Goal: Transaction & Acquisition: Purchase product/service

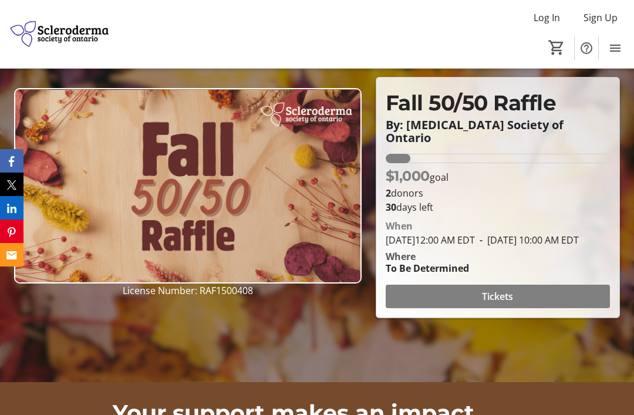
scroll to position [92, 0]
click at [521, 311] on span at bounding box center [498, 297] width 224 height 28
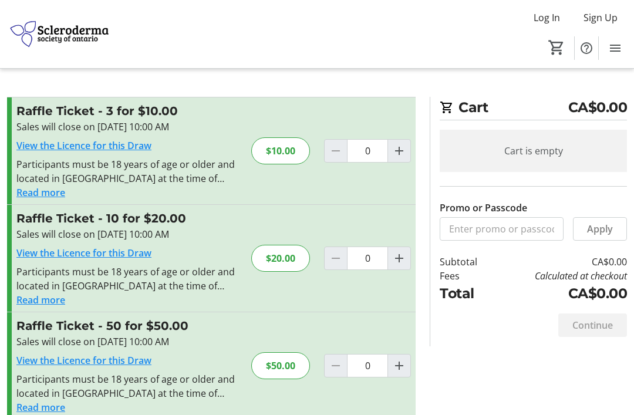
click at [397, 261] on mat-icon "Increment by one" at bounding box center [399, 258] width 14 height 14
type input "1"
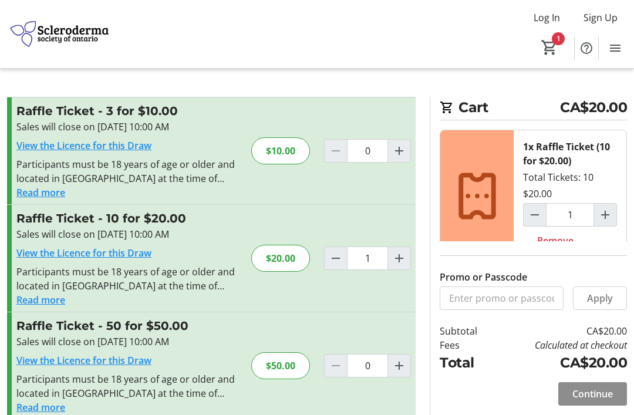
click at [589, 401] on span "Continue" at bounding box center [592, 394] width 41 height 14
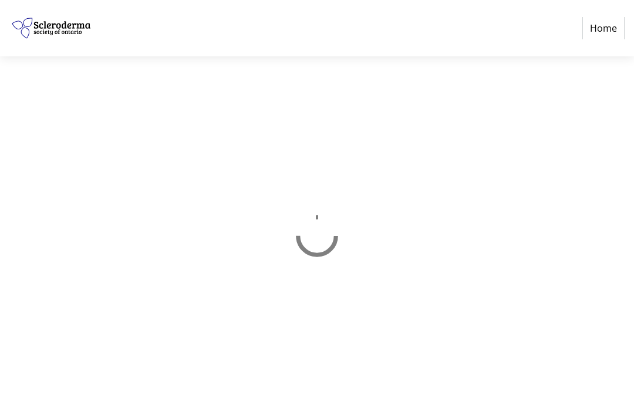
select select "CA"
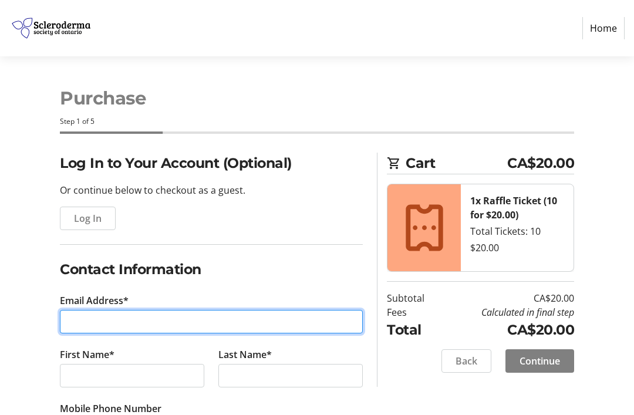
click at [110, 321] on input "Email Address*" at bounding box center [211, 321] width 303 height 23
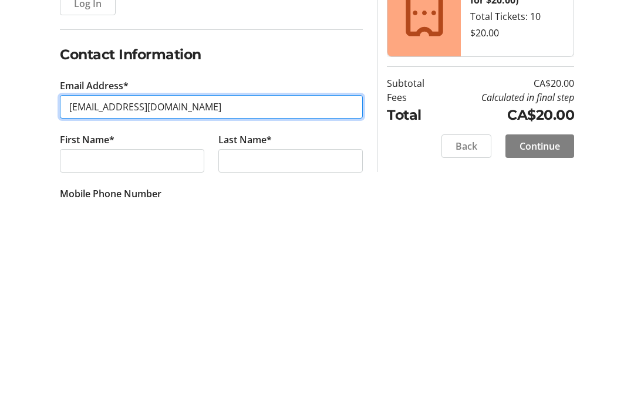
type input "[EMAIL_ADDRESS][DOMAIN_NAME]"
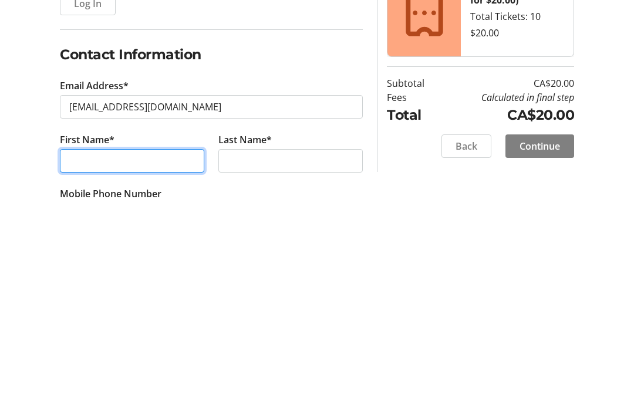
click at [112, 364] on input "First Name*" at bounding box center [132, 375] width 144 height 23
type input "[PERSON_NAME]"
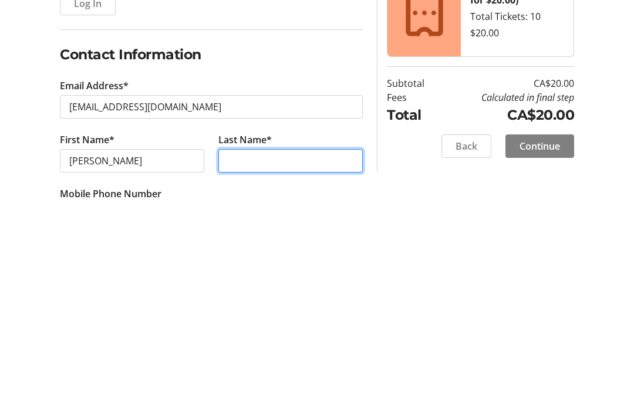
click at [260, 364] on input "Last Name*" at bounding box center [290, 375] width 144 height 23
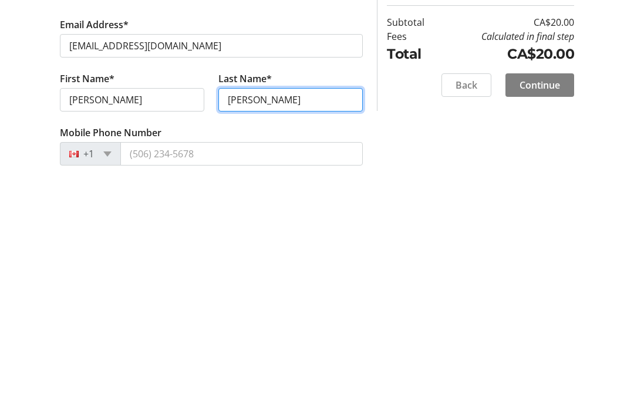
scroll to position [49, 0]
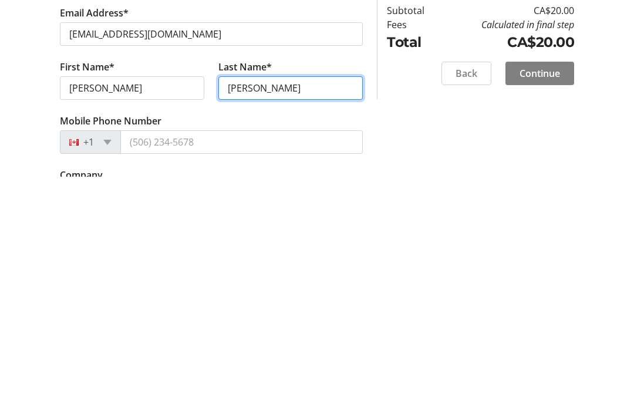
type input "[PERSON_NAME]"
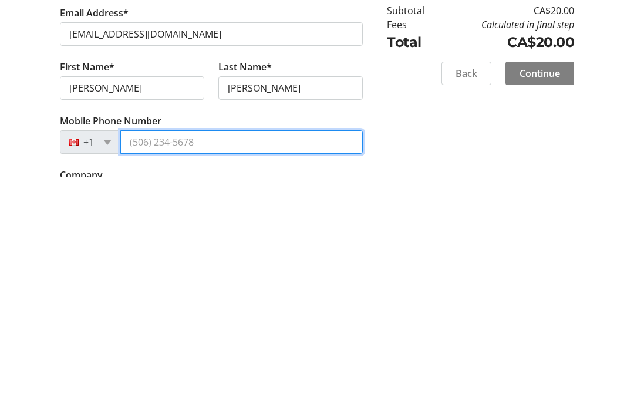
click at [165, 369] on input "Mobile Phone Number" at bounding box center [241, 380] width 242 height 23
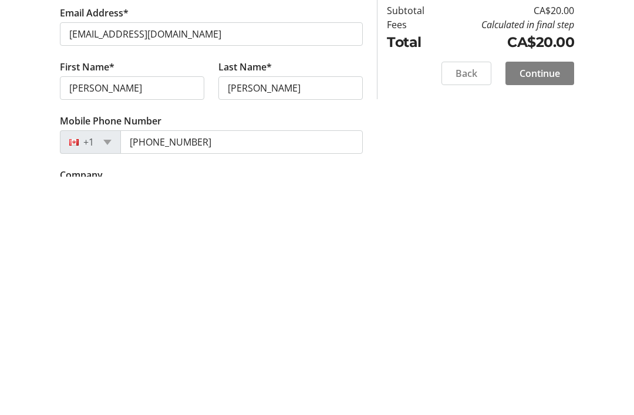
scroll to position [288, 0]
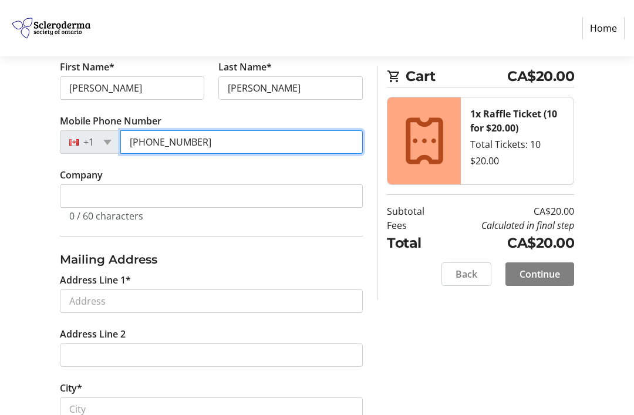
type input "[PHONE_NUMBER]"
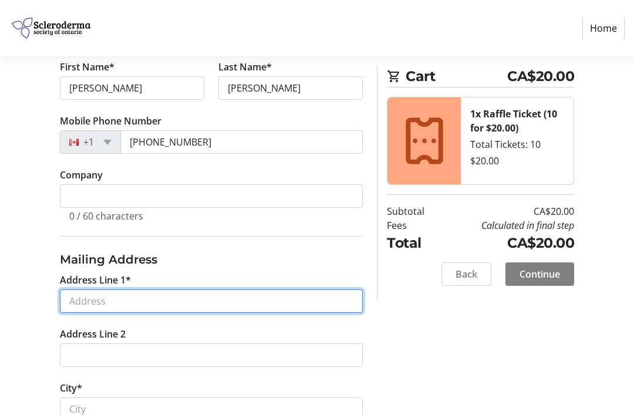
click at [140, 302] on input "Address Line 1*" at bounding box center [211, 300] width 303 height 23
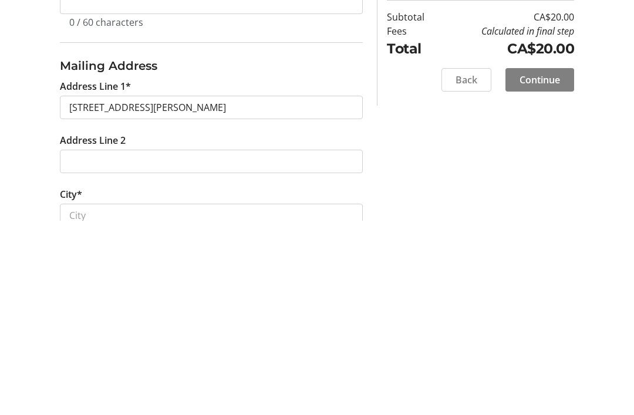
scroll to position [482, 0]
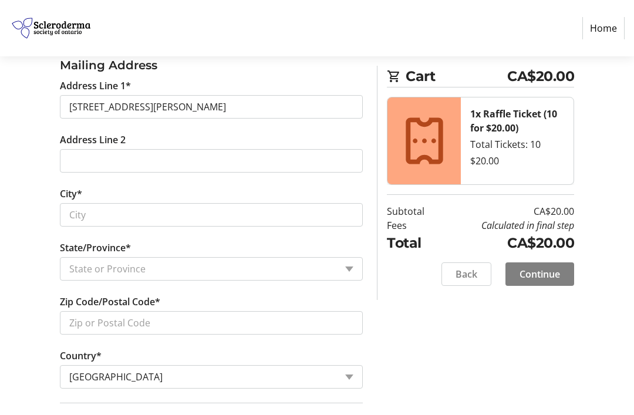
type input "[STREET_ADDRESS]"
type input "[PERSON_NAME]"
select select "ON"
type input "L9T 6N4"
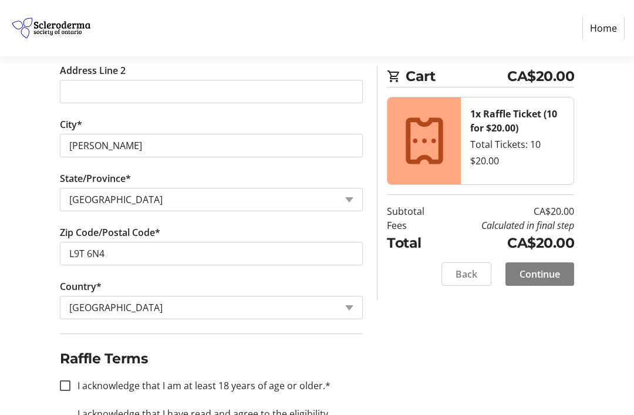
scroll to position [575, 0]
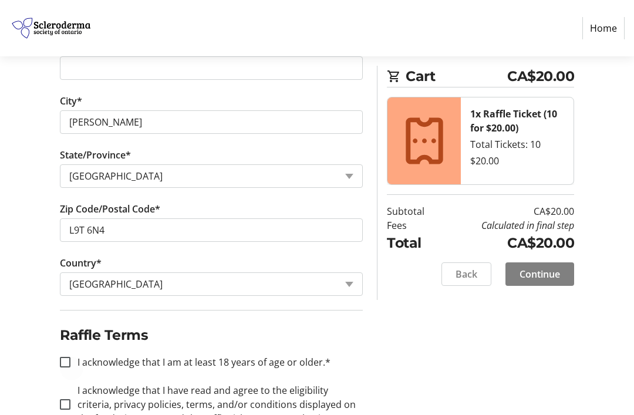
click at [71, 360] on div at bounding box center [65, 362] width 28 height 28
checkbox input "true"
click at [69, 407] on input "I acknowledge that I have read and agree to the eligibility criteria, privacy p…" at bounding box center [65, 404] width 11 height 11
checkbox input "true"
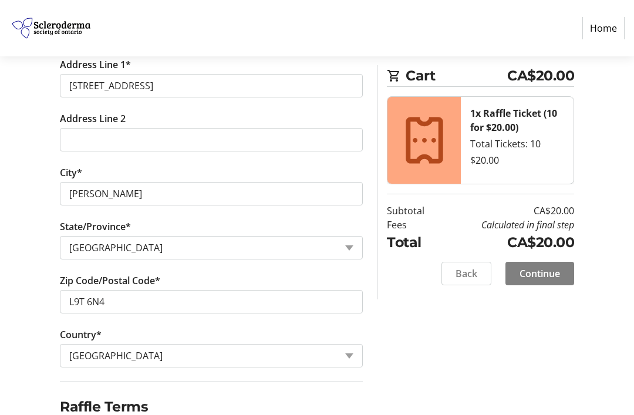
scroll to position [503, 0]
click at [554, 274] on span "Continue" at bounding box center [540, 274] width 41 height 14
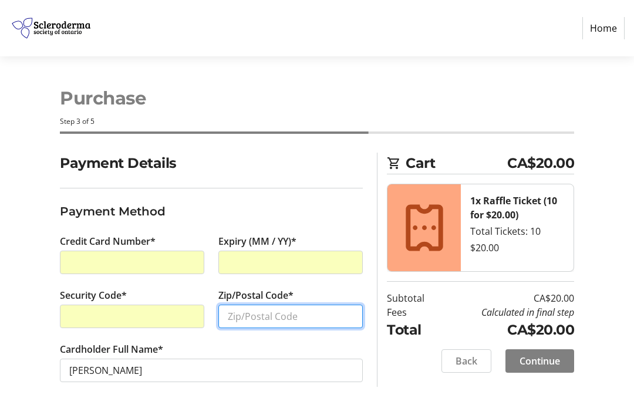
click at [259, 315] on input "Zip/Postal Code*" at bounding box center [290, 316] width 144 height 23
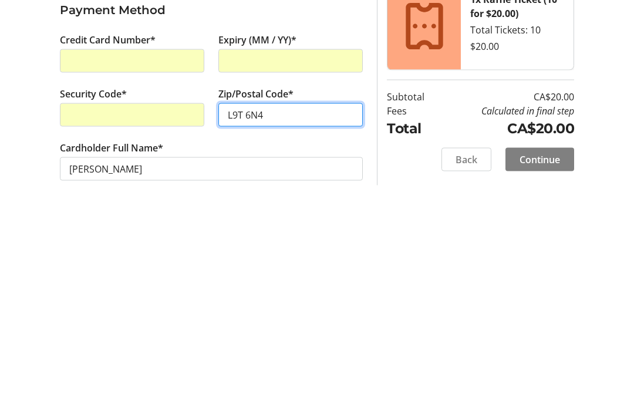
type input "L9T 6N4"
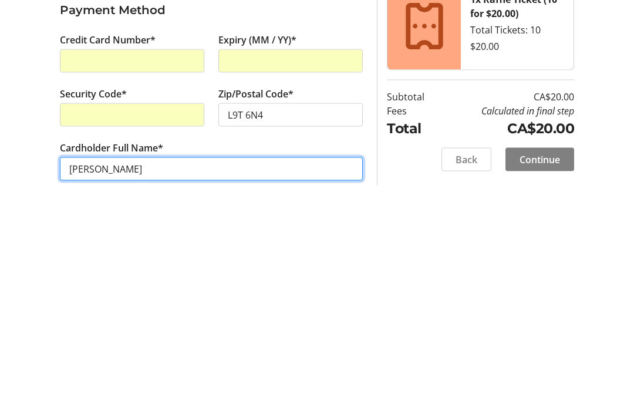
click at [103, 359] on input "[PERSON_NAME]" at bounding box center [211, 370] width 303 height 23
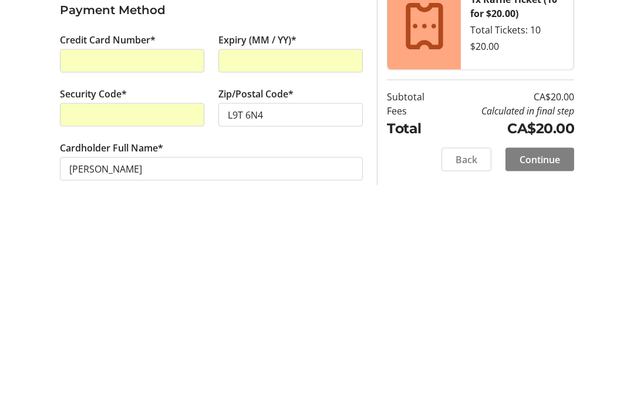
scroll to position [0, 0]
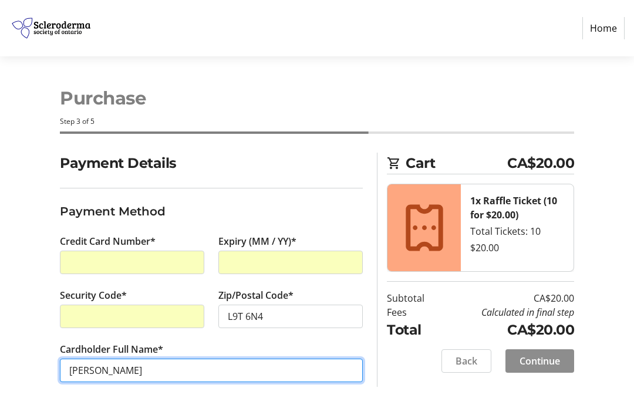
type input "[PERSON_NAME]"
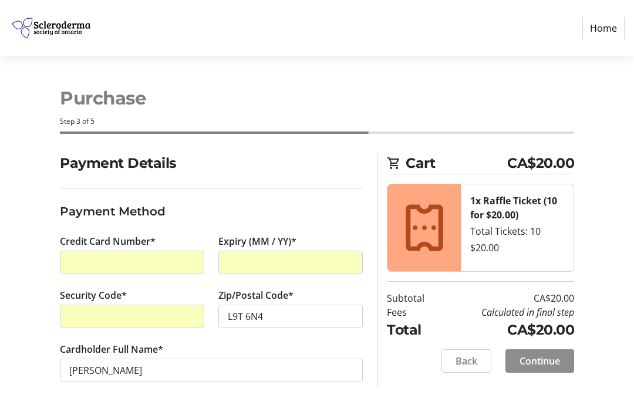
click at [548, 362] on span "Continue" at bounding box center [540, 361] width 41 height 14
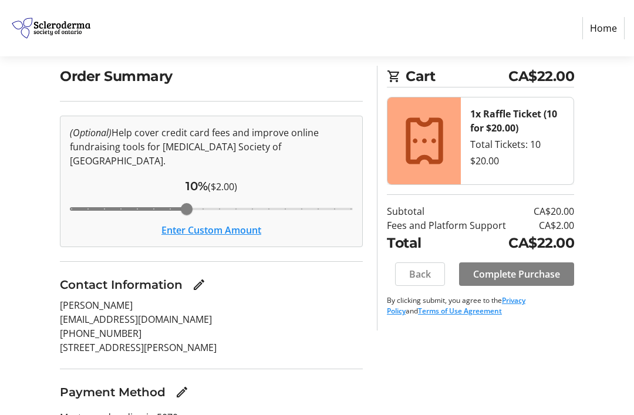
scroll to position [100, 0]
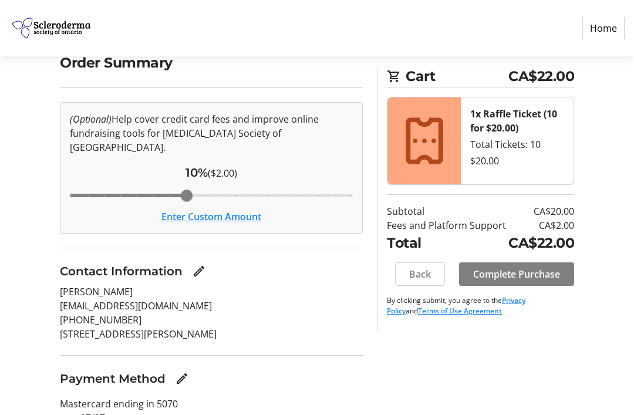
click at [542, 275] on span "Complete Purchase" at bounding box center [516, 274] width 87 height 14
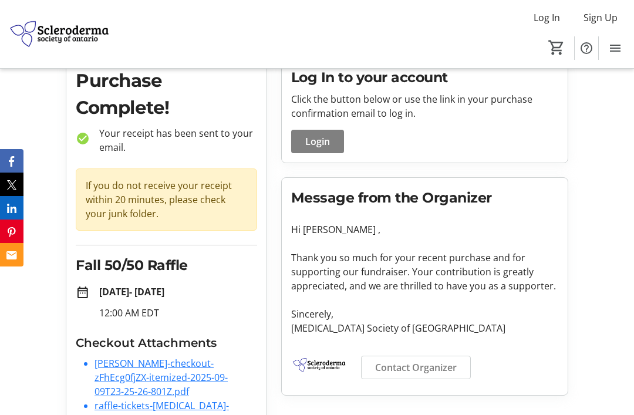
scroll to position [49, 0]
click at [144, 414] on link "raffle-tickets-[MEDICAL_DATA]-society-of-on-gCGTuLZ4CE5.pdf" at bounding box center [164, 412] width 139 height 27
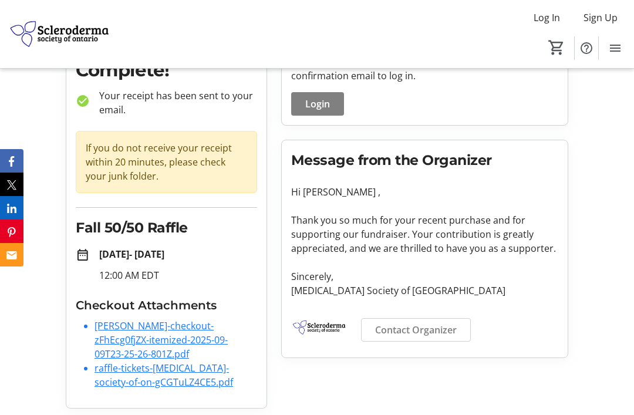
scroll to position [90, 0]
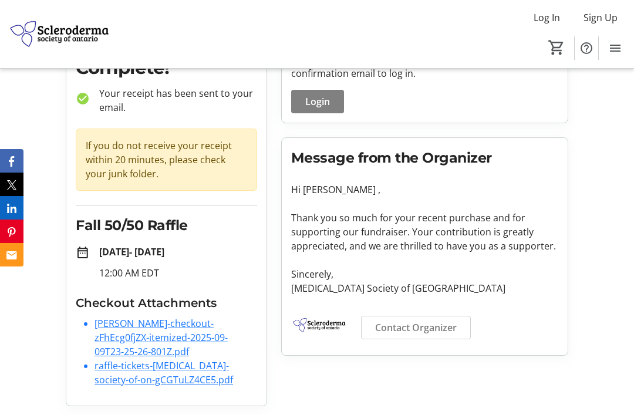
click at [147, 370] on link "raffle-tickets-[MEDICAL_DATA]-society-of-on-gCGTuLZ4CE5.pdf" at bounding box center [164, 372] width 139 height 27
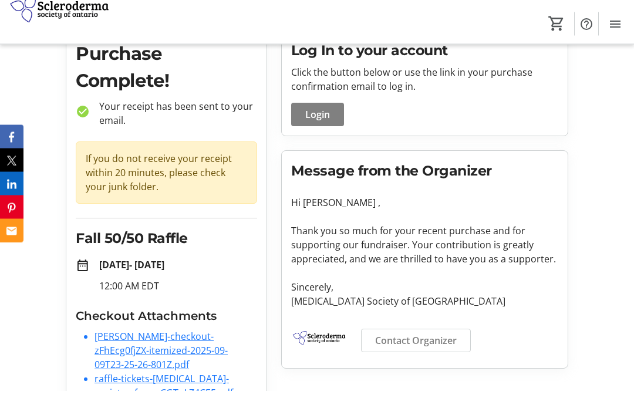
scroll to position [52, 0]
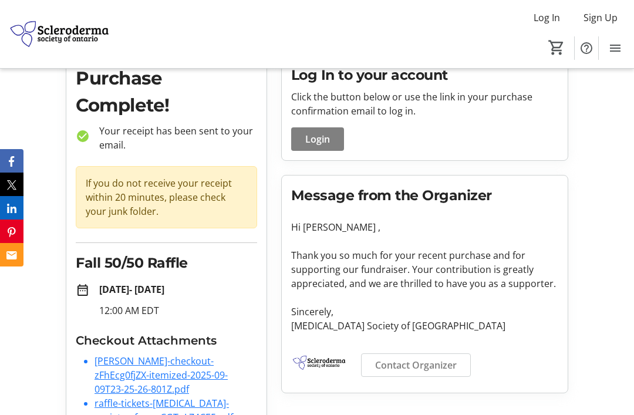
click at [140, 373] on link "[PERSON_NAME]-checkout-zFhEcg0fjZX-itemized-2025-09-09T23-25-26-801Z.pdf" at bounding box center [161, 375] width 133 height 41
click at [162, 409] on link "raffle-tickets-[MEDICAL_DATA]-society-of-on-gCGTuLZ4CE5.pdf" at bounding box center [164, 410] width 139 height 27
click at [204, 365] on link "[PERSON_NAME]-checkout-zFhEcg0fjZX-itemized-2025-09-09T23-25-26-801Z.pdf" at bounding box center [161, 375] width 133 height 41
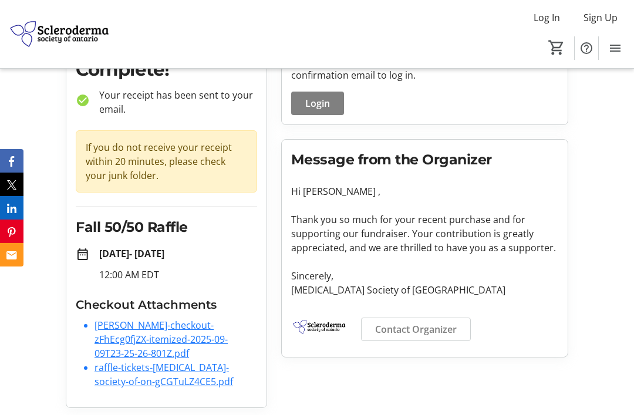
scroll to position [90, 0]
